Goal: Transaction & Acquisition: Purchase product/service

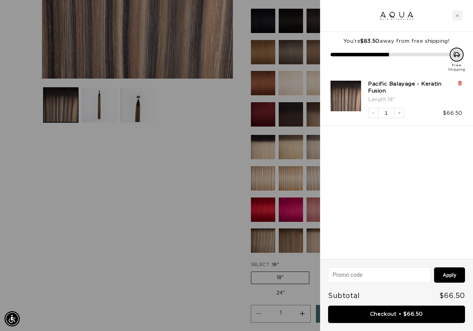
click at [460, 82] on icon at bounding box center [460, 83] width 3 height 3
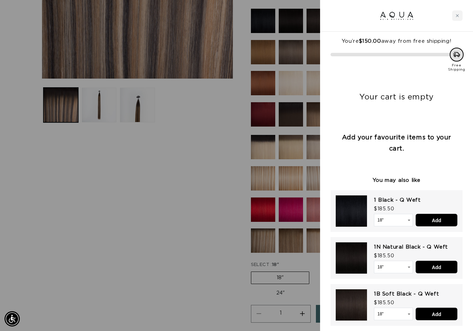
click at [189, 166] on div at bounding box center [236, 165] width 473 height 331
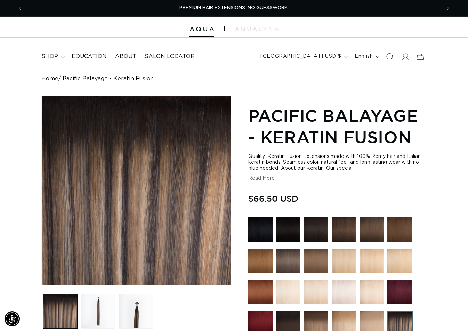
click at [392, 56] on icon "Search" at bounding box center [389, 56] width 7 height 7
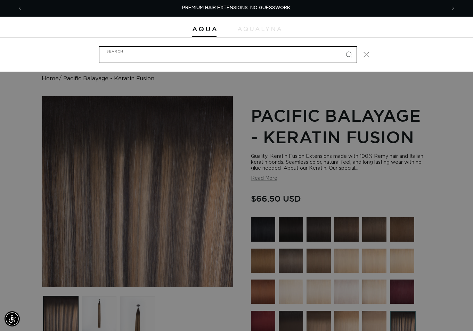
paste input "18" FUSION #8AB/60A ROOTED"
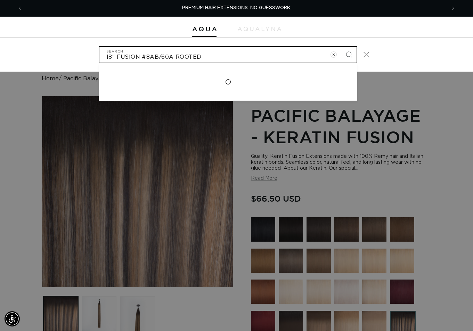
type input "18" FUSION #8AB/60A ROOTED"
click at [341, 47] on button "Search" at bounding box center [348, 54] width 15 height 15
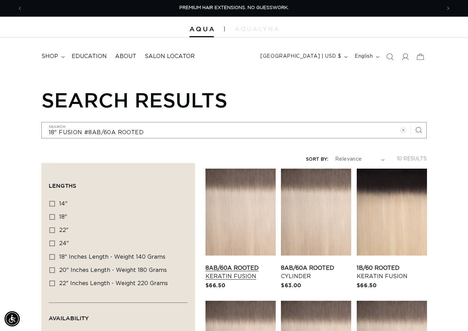
click at [243, 264] on link "8AB/60A Rooted Keratin Fusion" at bounding box center [240, 272] width 70 height 17
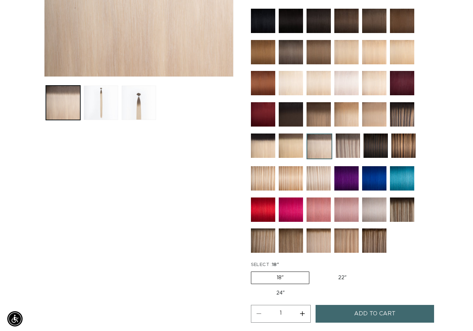
scroll to position [243, 0]
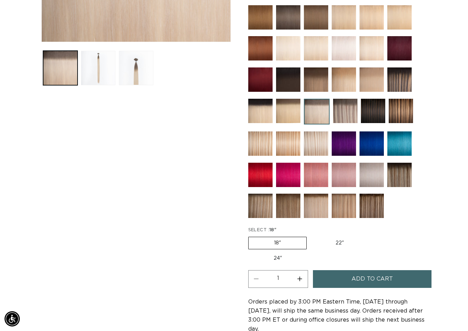
click at [352, 281] on span "Add to cart" at bounding box center [371, 279] width 41 height 18
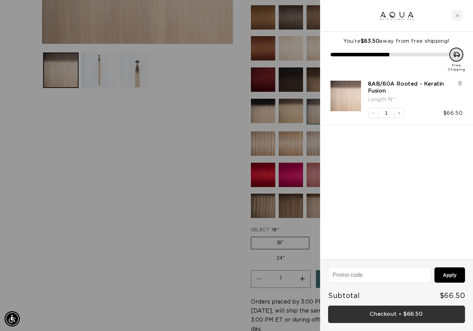
click at [392, 313] on link "Checkout • $66.50" at bounding box center [396, 315] width 137 height 18
